Goal: Task Accomplishment & Management: Use online tool/utility

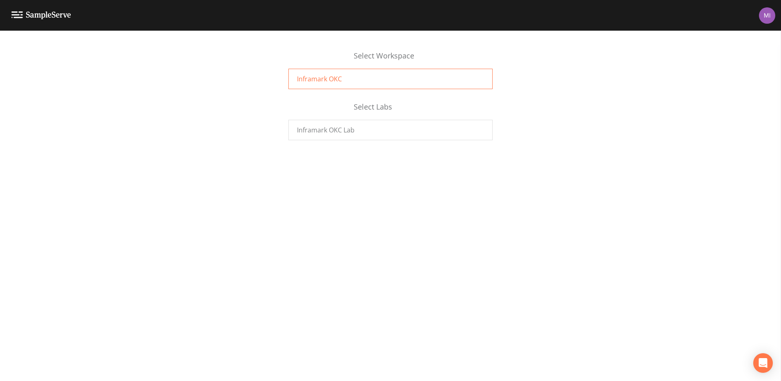
click at [324, 78] on span "Inframark OKC" at bounding box center [319, 79] width 45 height 10
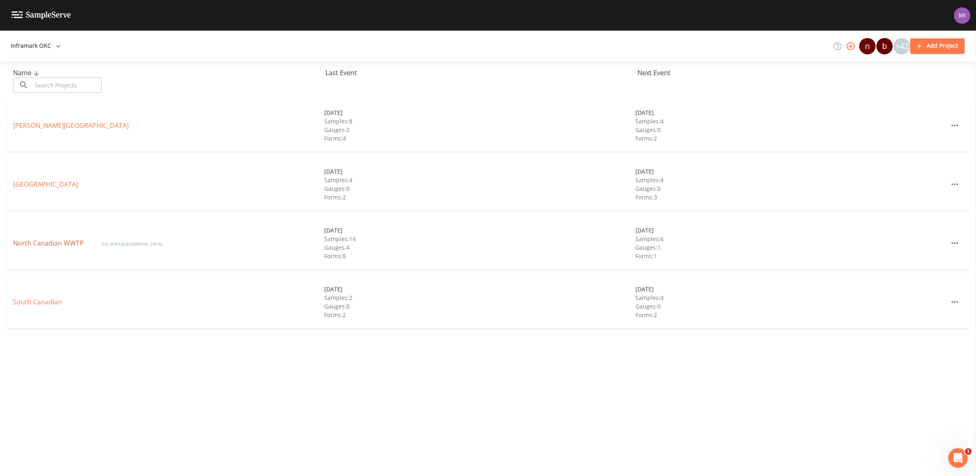
click at [58, 245] on link "North Canadian WWTP" at bounding box center [49, 243] width 72 height 9
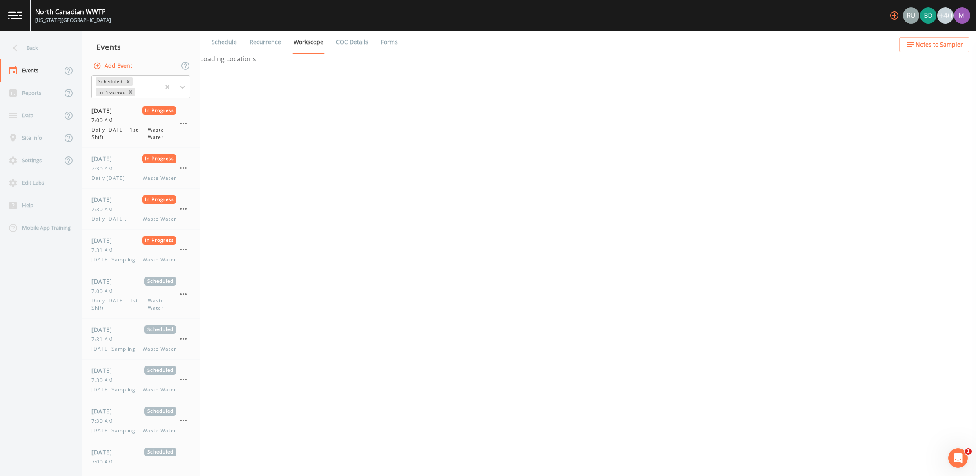
select select "092b3f94-5697-4c94-9891-da161916fdbb"
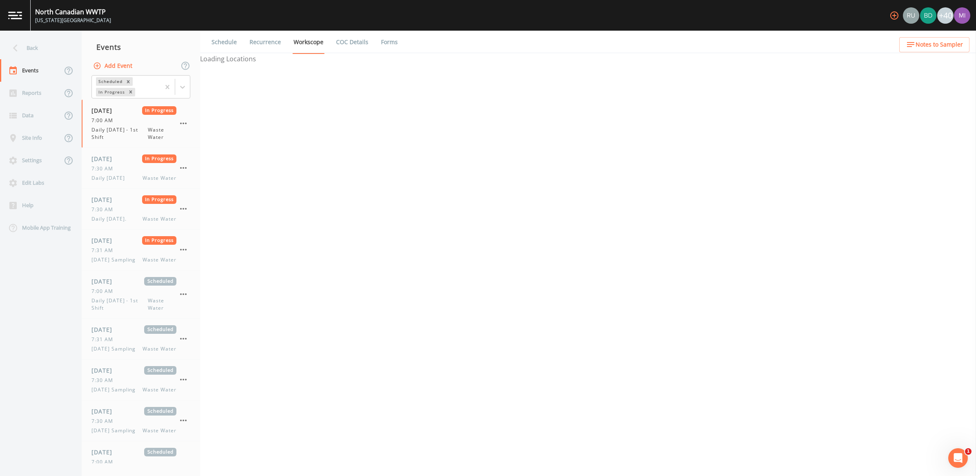
select select "b6a3c313-748b-4795-a028-792ad310bd60"
select select "092b3f94-5697-4c94-9891-da161916fdbb"
select select "b6a3c313-748b-4795-a028-792ad310bd60"
select select "092b3f94-5697-4c94-9891-da161916fdbb"
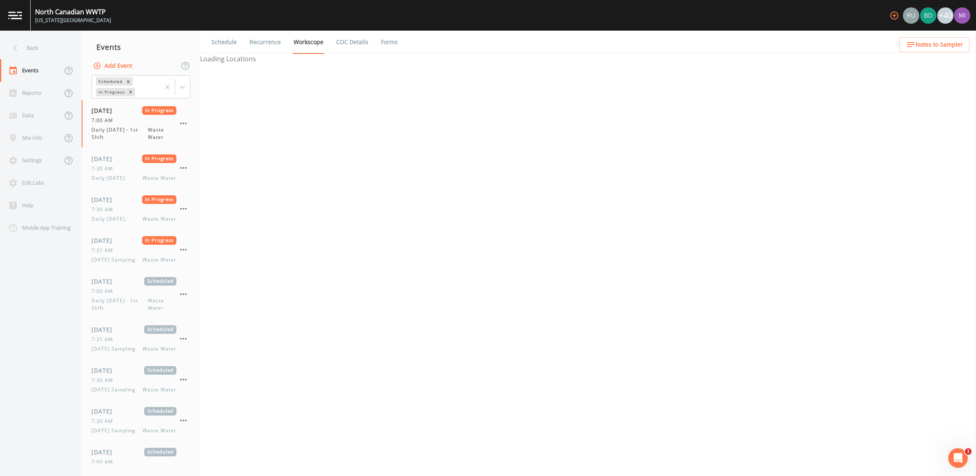
select select "092b3f94-5697-4c94-9891-da161916fdbb"
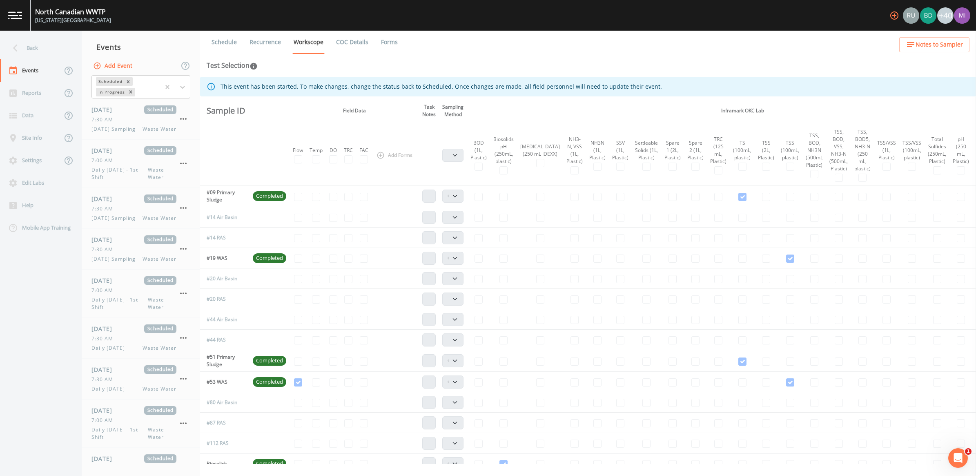
scroll to position [278, 0]
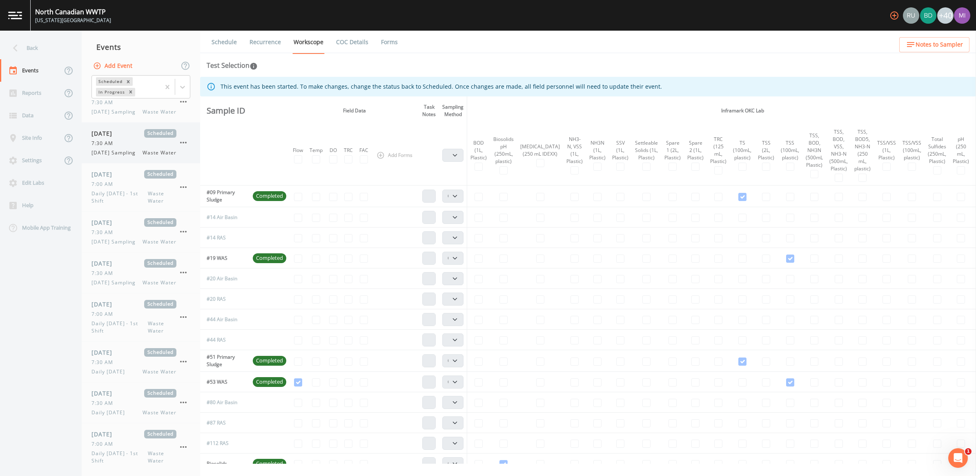
click at [121, 156] on span "[DATE] Sampling" at bounding box center [116, 152] width 49 height 7
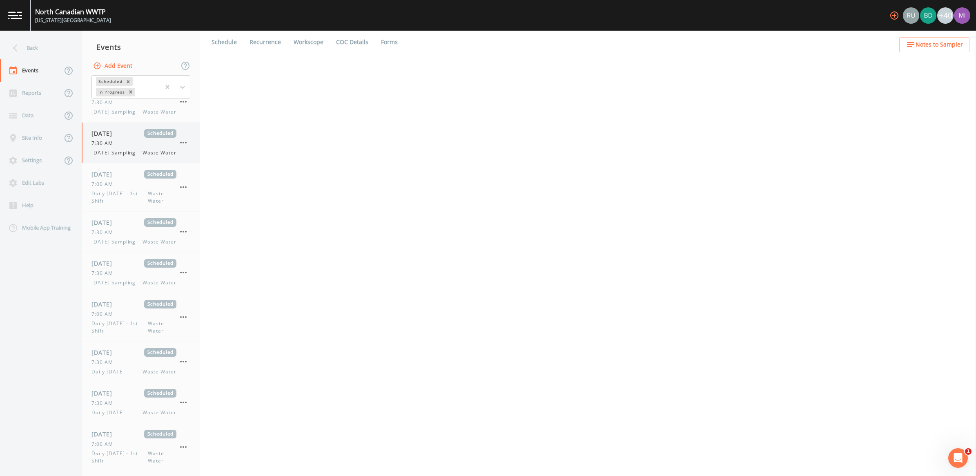
select select "092b3f94-5697-4c94-9891-da161916fdbb"
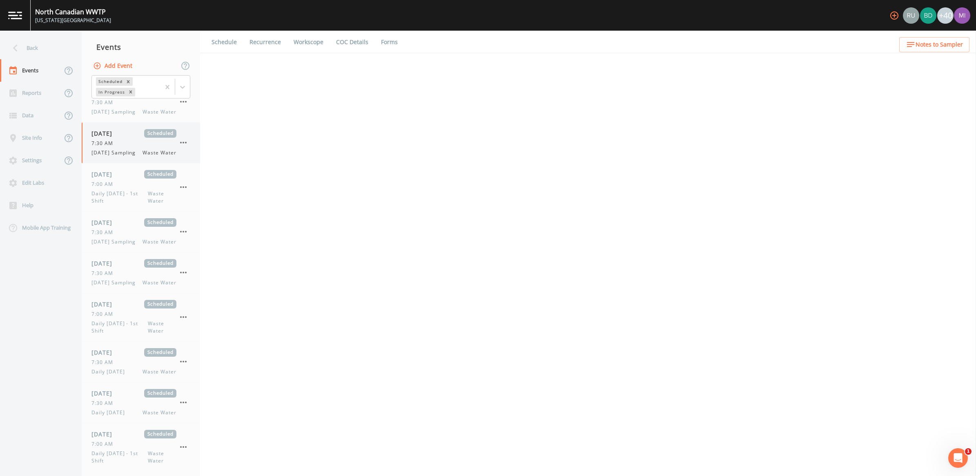
select select "b6a3c313-748b-4795-a028-792ad310bd60"
select select "092b3f94-5697-4c94-9891-da161916fdbb"
select select "b6a3c313-748b-4795-a028-792ad310bd60"
select select "092b3f94-5697-4c94-9891-da161916fdbb"
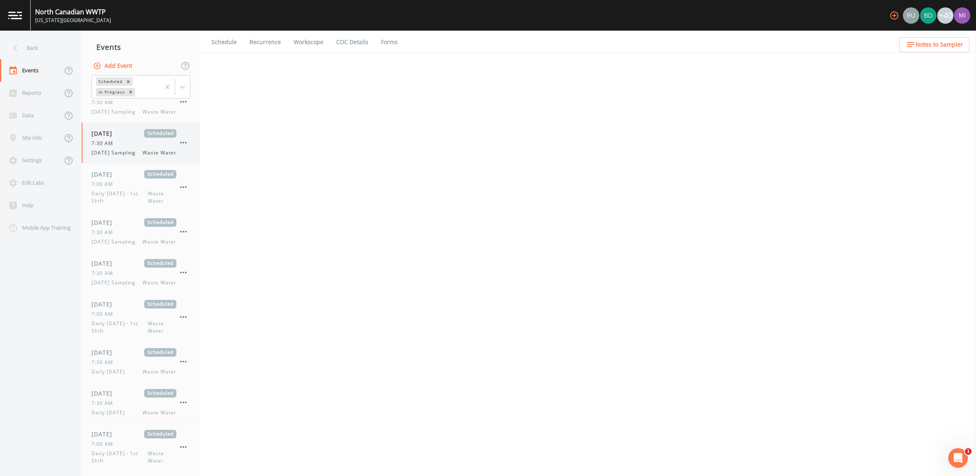
select select "092b3f94-5697-4c94-9891-da161916fdbb"
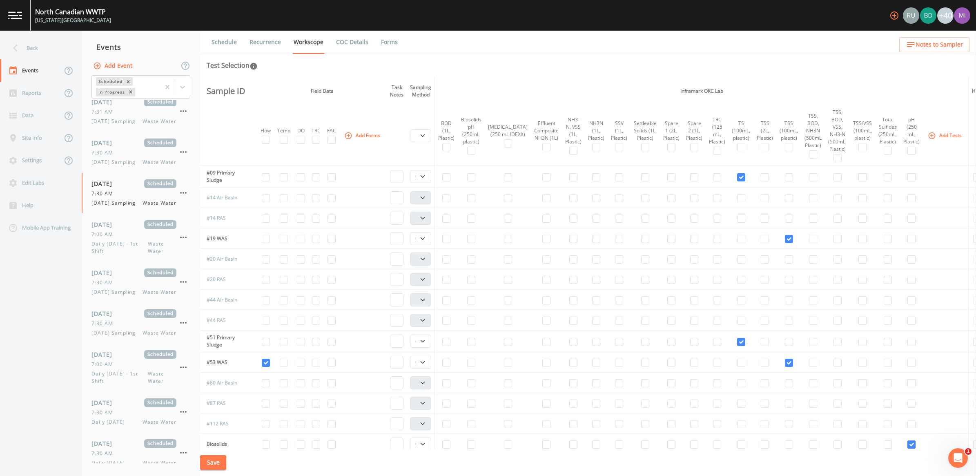
scroll to position [225, 0]
